Goal: Find specific page/section: Find specific page/section

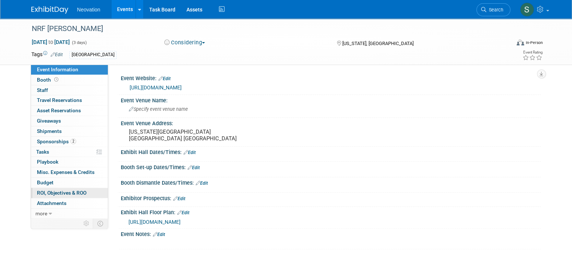
click at [54, 191] on span "ROI, Objectives & ROO 0" at bounding box center [62, 193] width 50 height 6
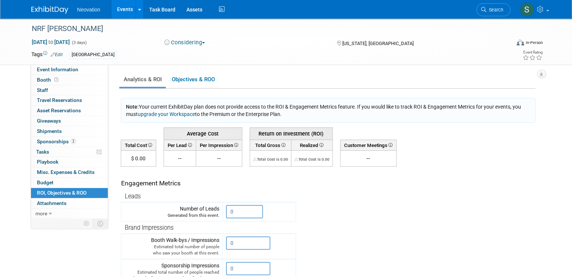
click at [122, 10] on link "Events" at bounding box center [125, 9] width 27 height 18
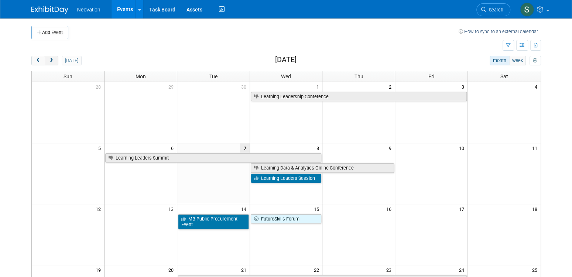
click at [50, 59] on span "next" at bounding box center [52, 60] width 6 height 5
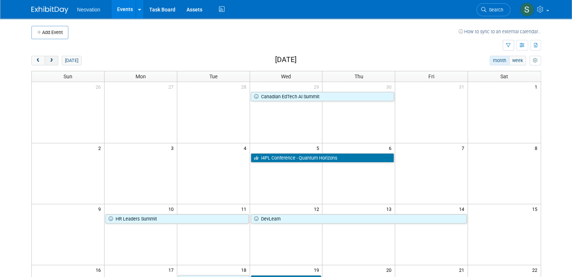
click at [50, 59] on span "next" at bounding box center [52, 60] width 6 height 5
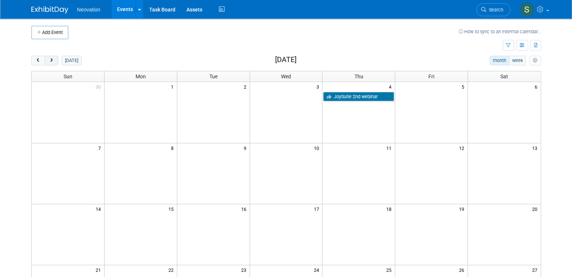
click at [50, 59] on span "next" at bounding box center [52, 60] width 6 height 5
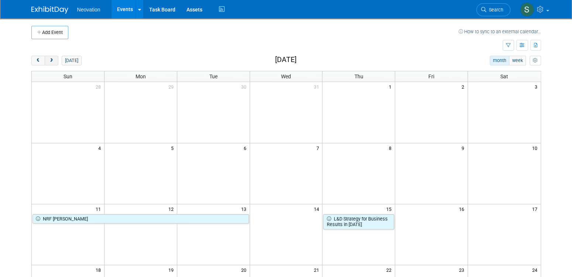
click at [50, 59] on span "next" at bounding box center [52, 60] width 6 height 5
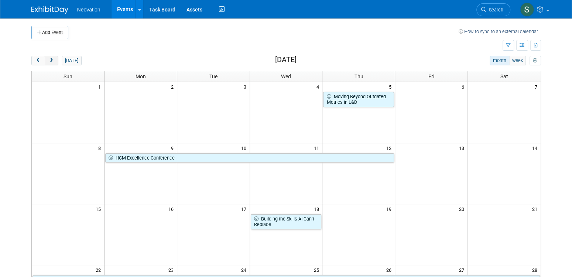
click at [50, 59] on span "next" at bounding box center [52, 60] width 6 height 5
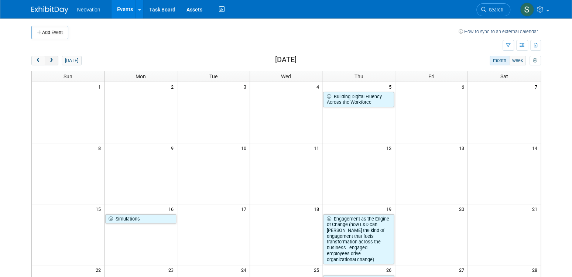
click at [50, 59] on span "next" at bounding box center [52, 60] width 6 height 5
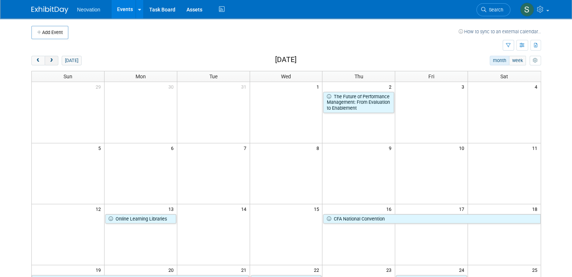
click at [50, 59] on span "next" at bounding box center [52, 60] width 6 height 5
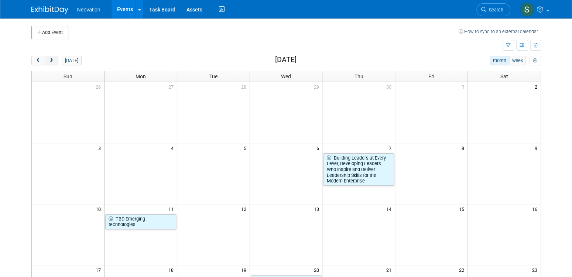
click at [50, 59] on span "next" at bounding box center [52, 60] width 6 height 5
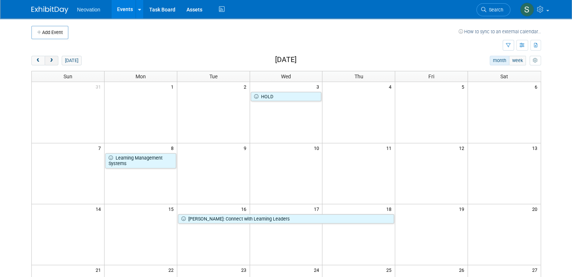
click at [50, 59] on span "next" at bounding box center [52, 60] width 6 height 5
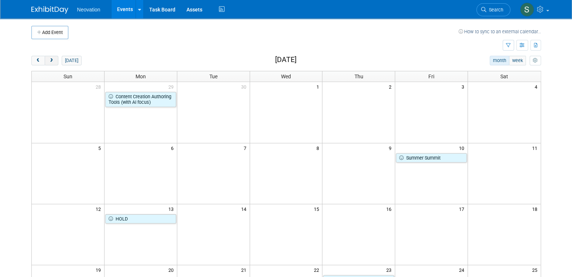
click at [50, 59] on span "next" at bounding box center [52, 60] width 6 height 5
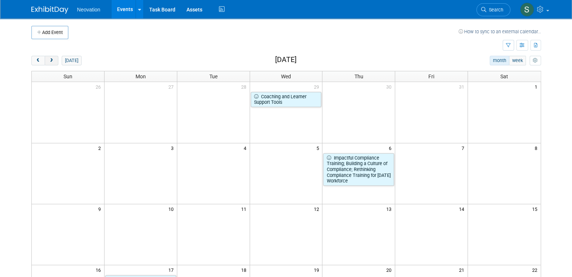
click at [50, 59] on span "next" at bounding box center [52, 60] width 6 height 5
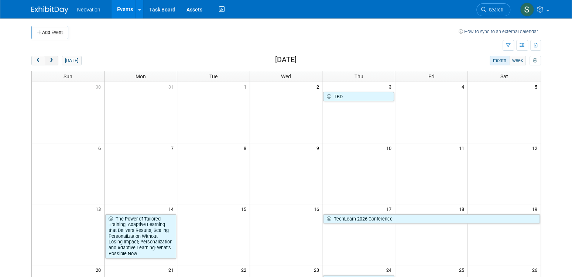
click at [50, 59] on span "next" at bounding box center [52, 60] width 6 height 5
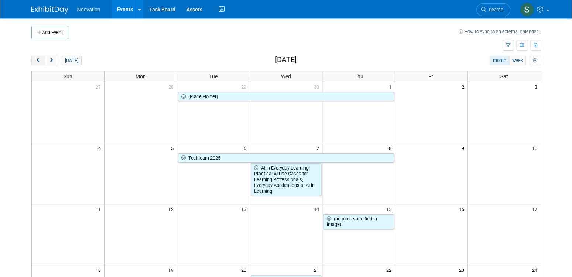
click at [38, 59] on span "prev" at bounding box center [38, 60] width 6 height 5
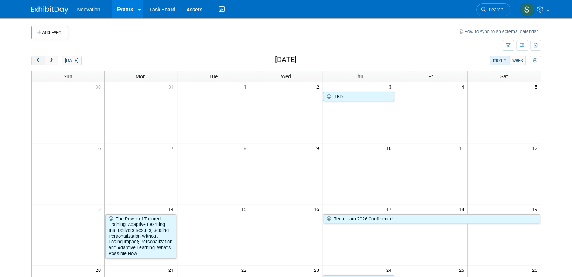
click at [38, 59] on span "prev" at bounding box center [38, 60] width 6 height 5
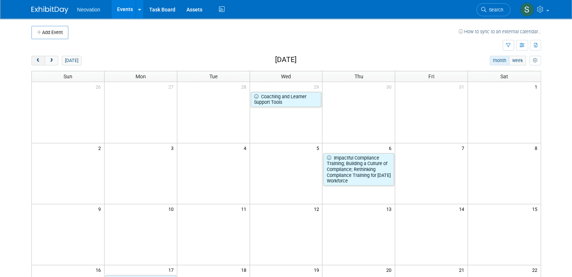
click at [38, 59] on span "prev" at bounding box center [38, 60] width 6 height 5
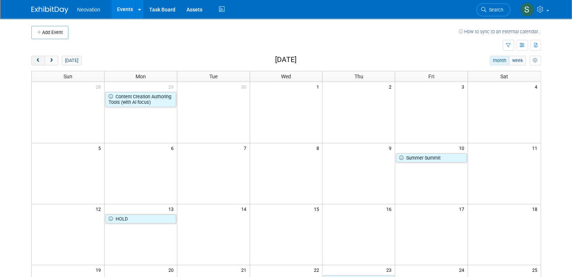
click at [38, 59] on span "prev" at bounding box center [38, 60] width 6 height 5
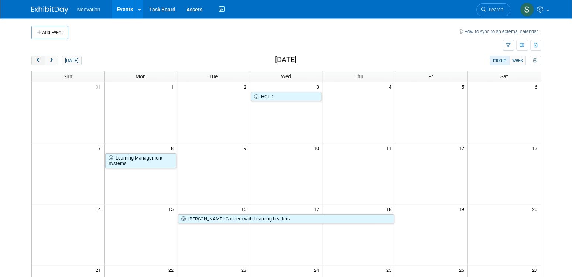
click at [38, 59] on span "prev" at bounding box center [38, 60] width 6 height 5
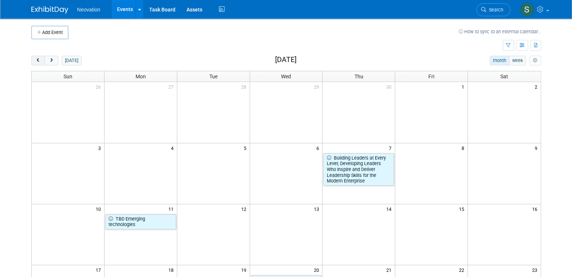
click at [38, 61] on span "prev" at bounding box center [38, 60] width 6 height 5
